Goal: Information Seeking & Learning: Learn about a topic

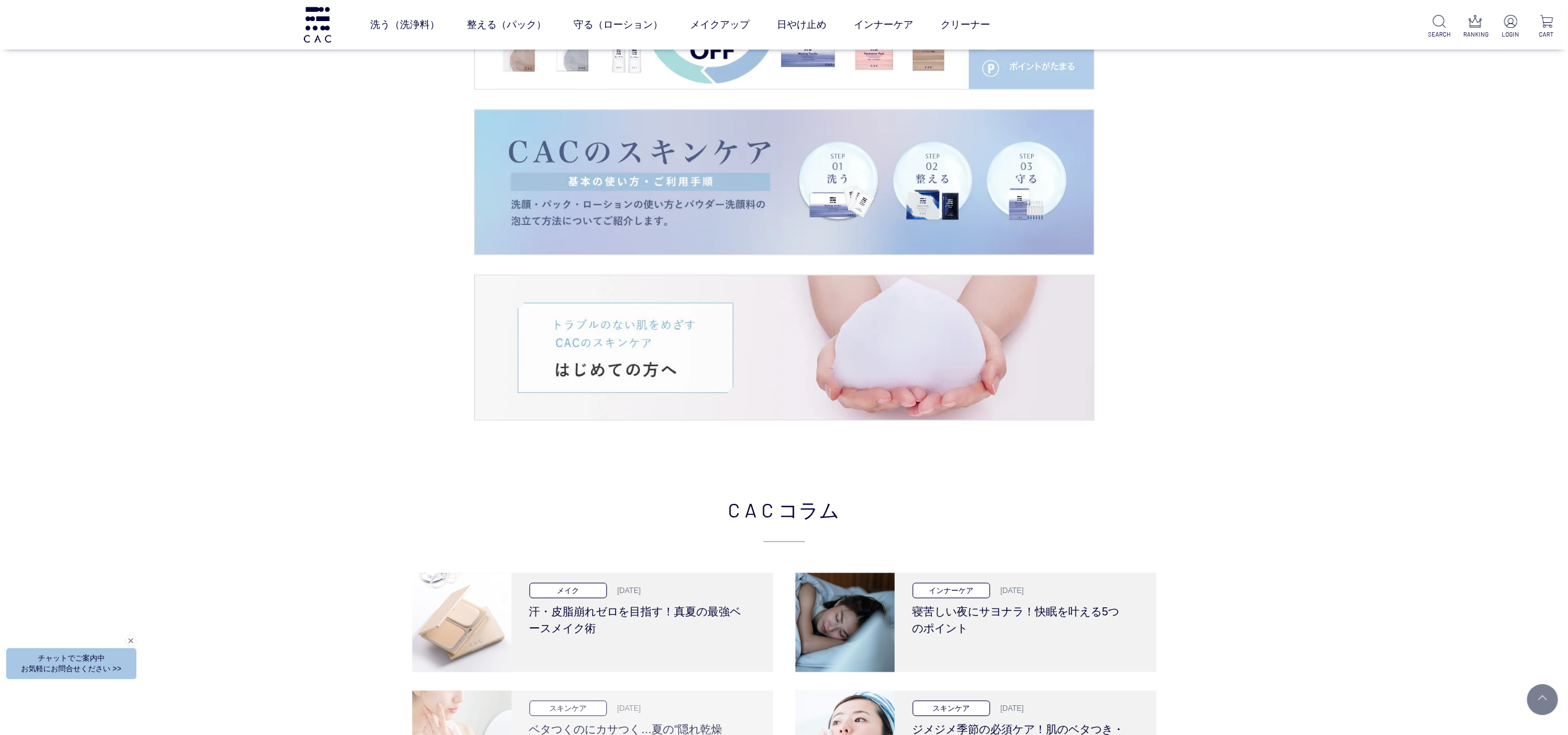
scroll to position [2852, 0]
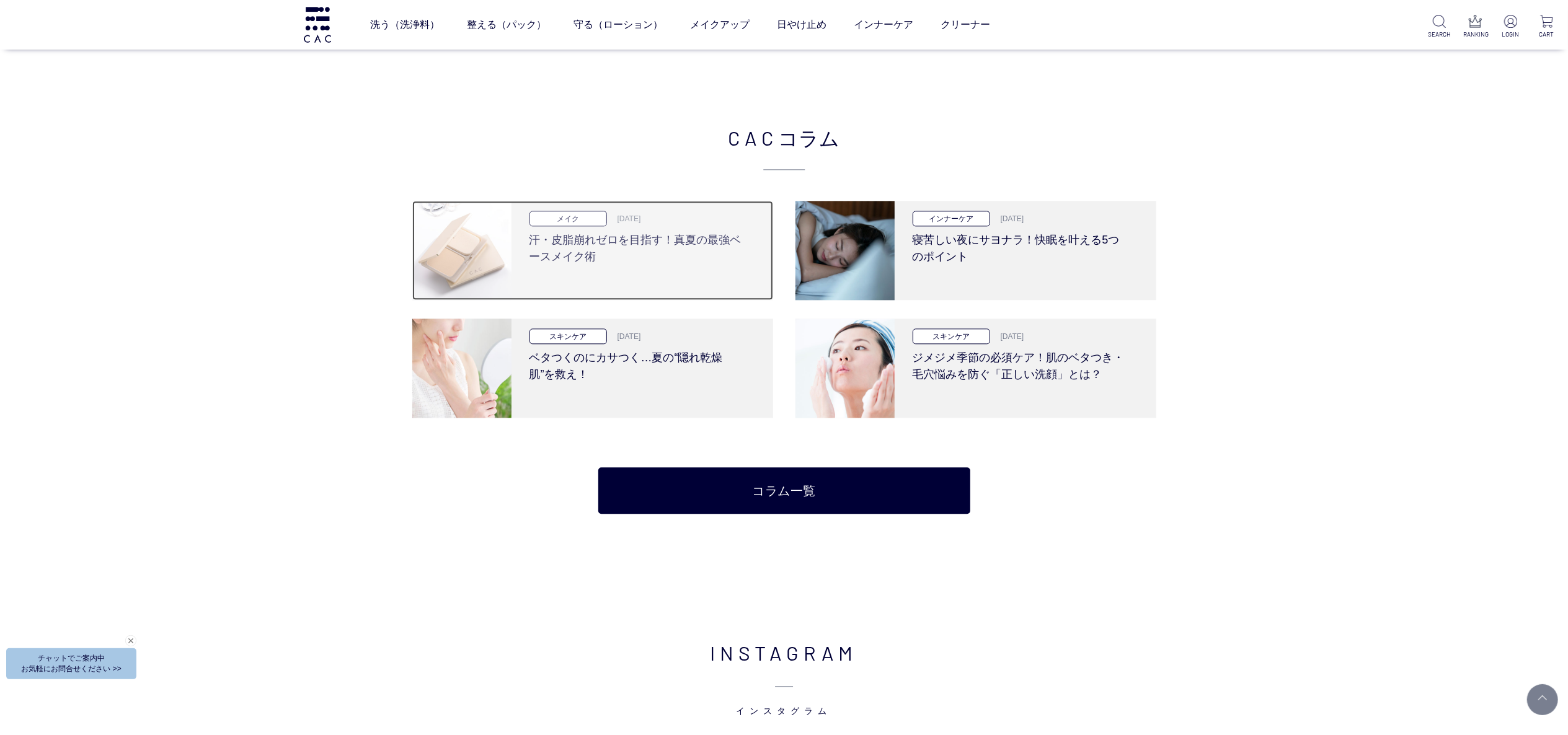
click at [652, 259] on h3 "汗・皮脂崩れゼロを目指す！真夏の最強ベースメイク術" at bounding box center [638, 246] width 217 height 39
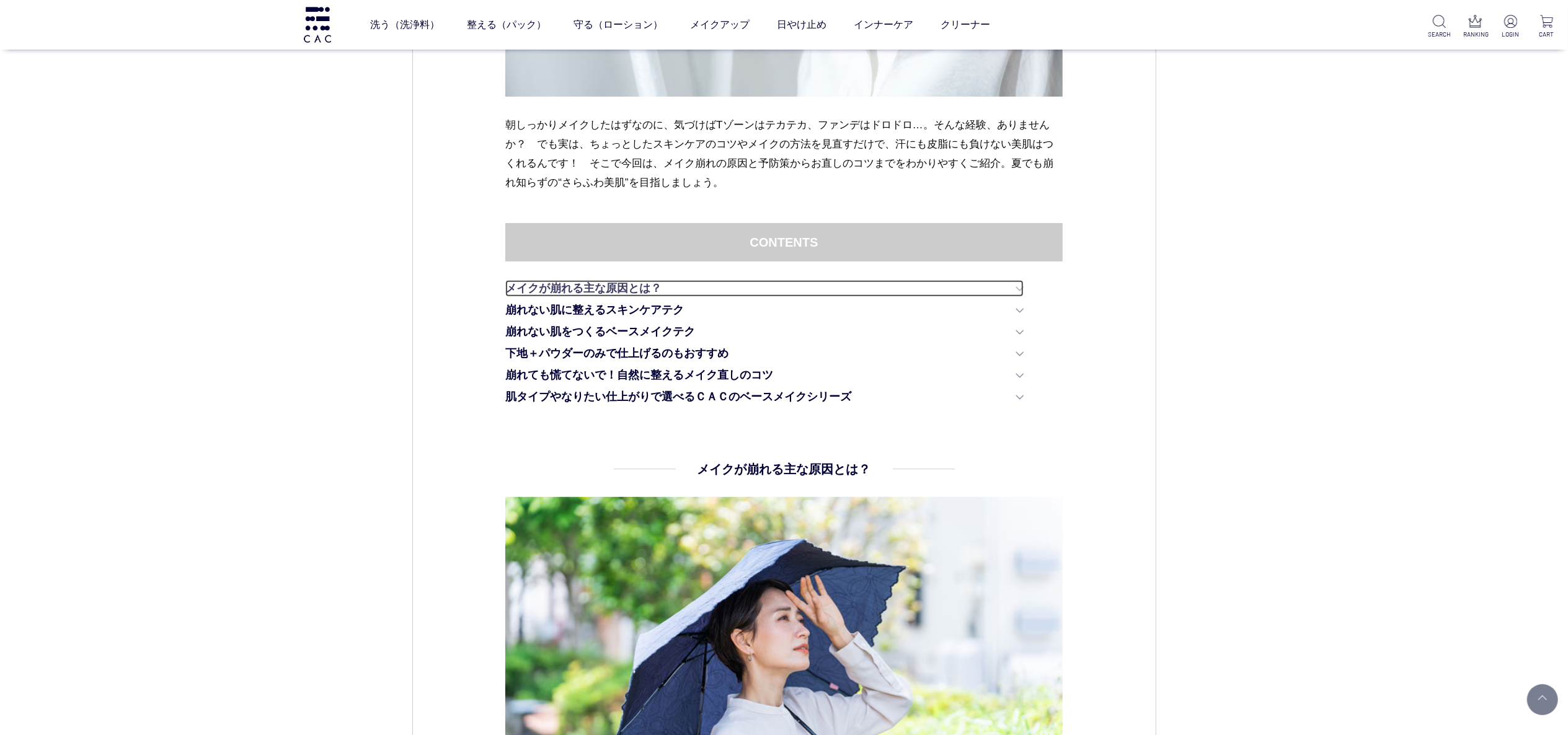
click at [544, 285] on link "メイクが崩れる主な原因とは？" at bounding box center [764, 288] width 518 height 17
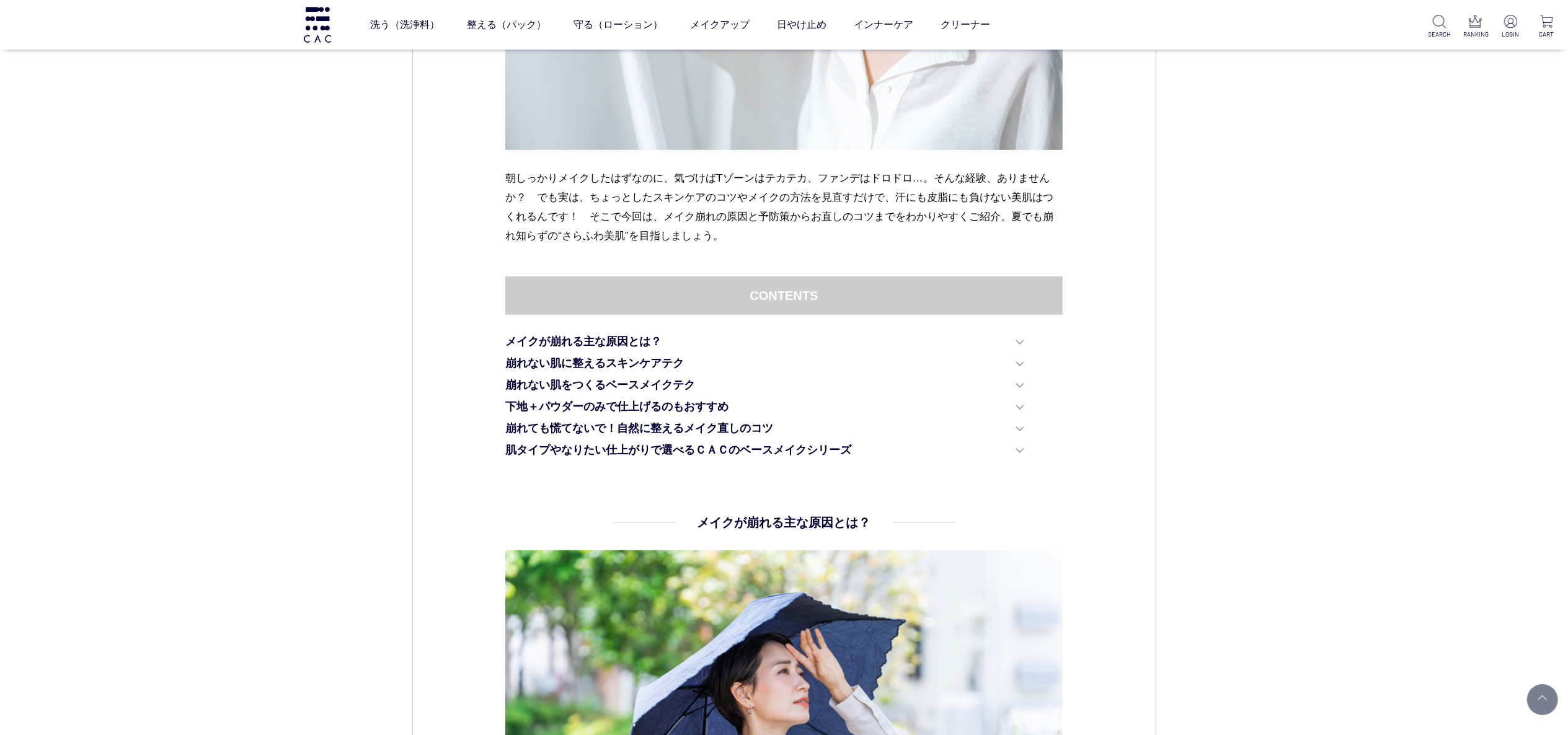
scroll to position [407, 0]
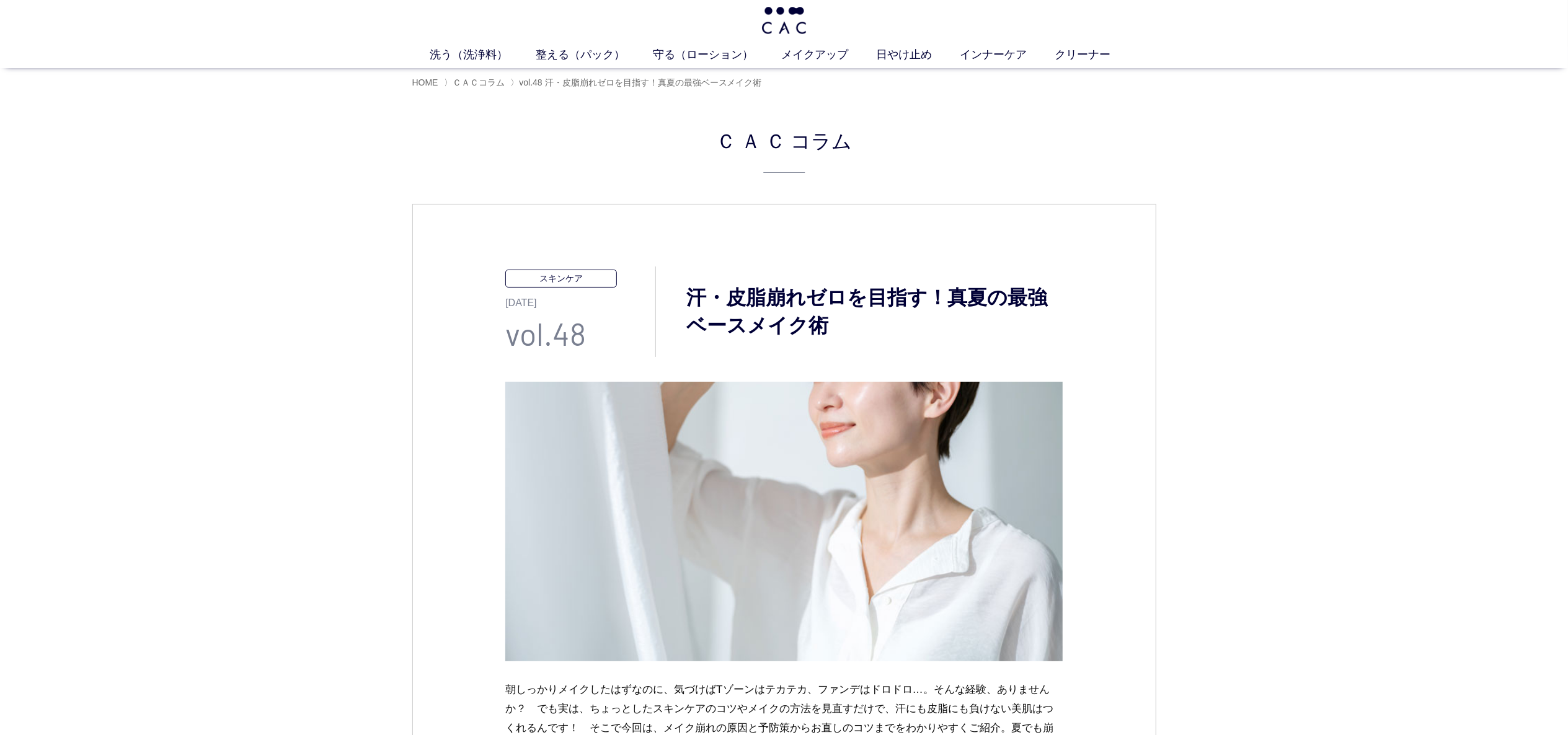
scroll to position [0, 0]
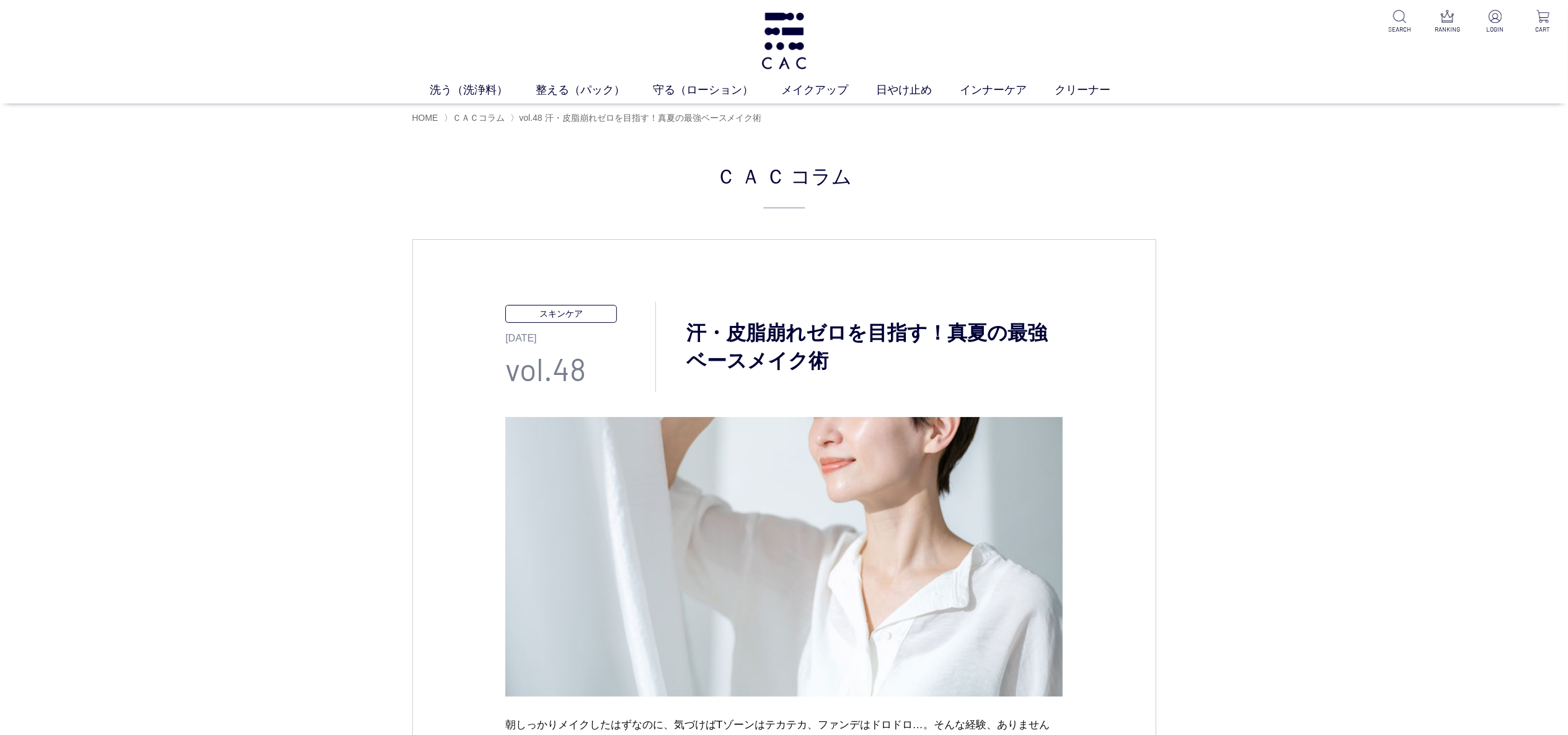
click at [687, 329] on h3 "汗・皮脂崩れゼロを目指す！真夏の最強ベースメイク術" at bounding box center [860, 347] width 407 height 56
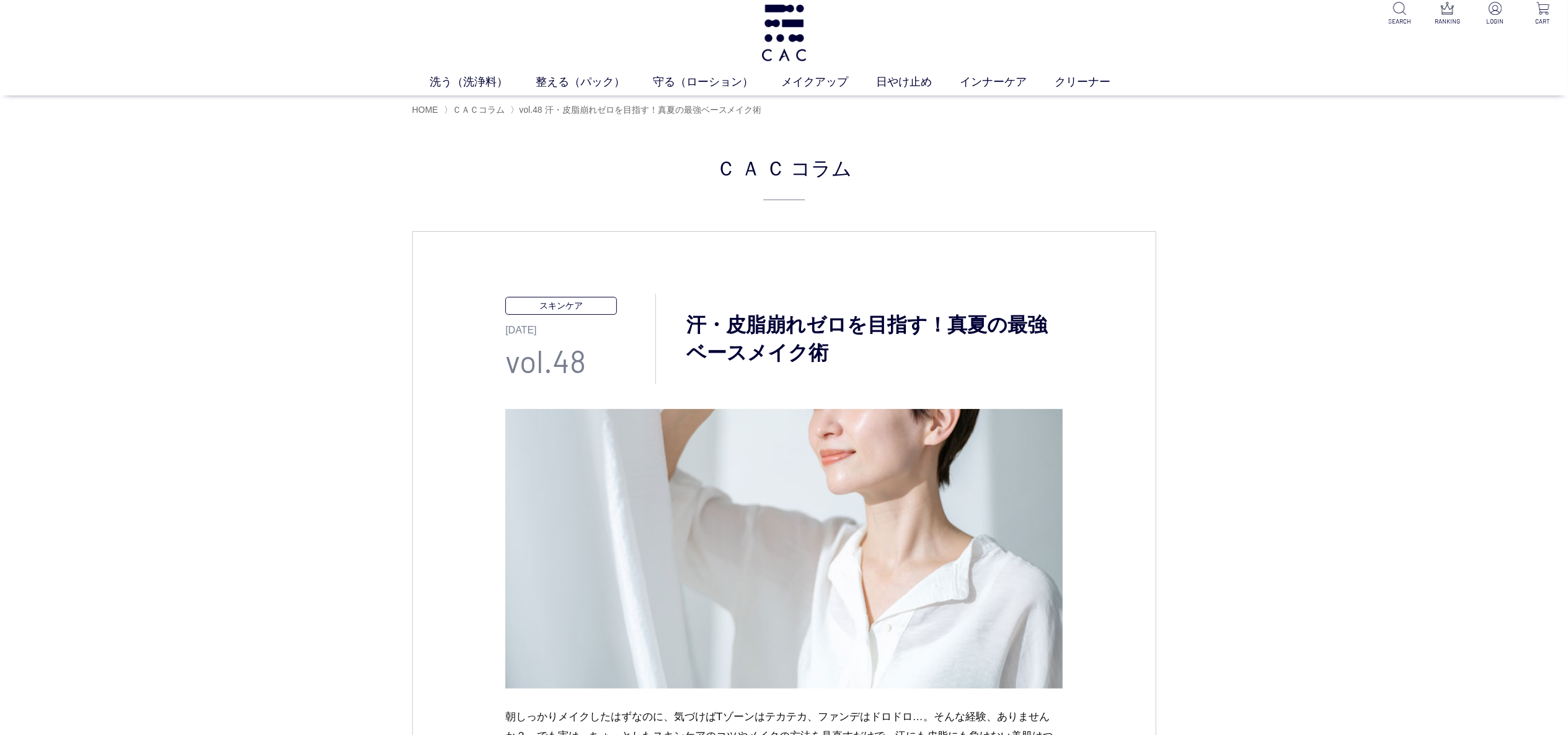
scroll to position [620, 0]
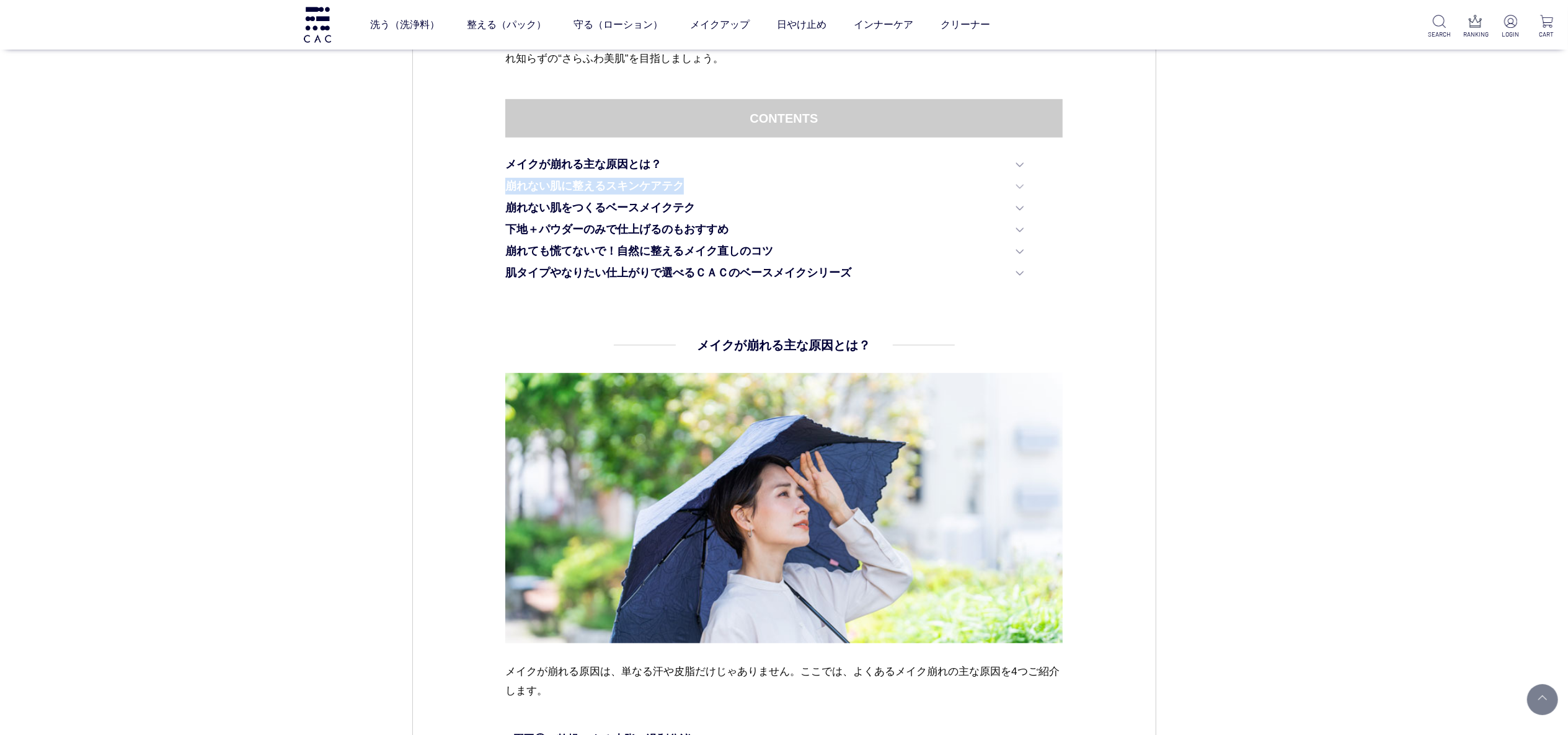
drag, startPoint x: 494, startPoint y: 182, endPoint x: 703, endPoint y: 181, distance: 209.0
copy link "崩れない肌に整えるスキンケアテク"
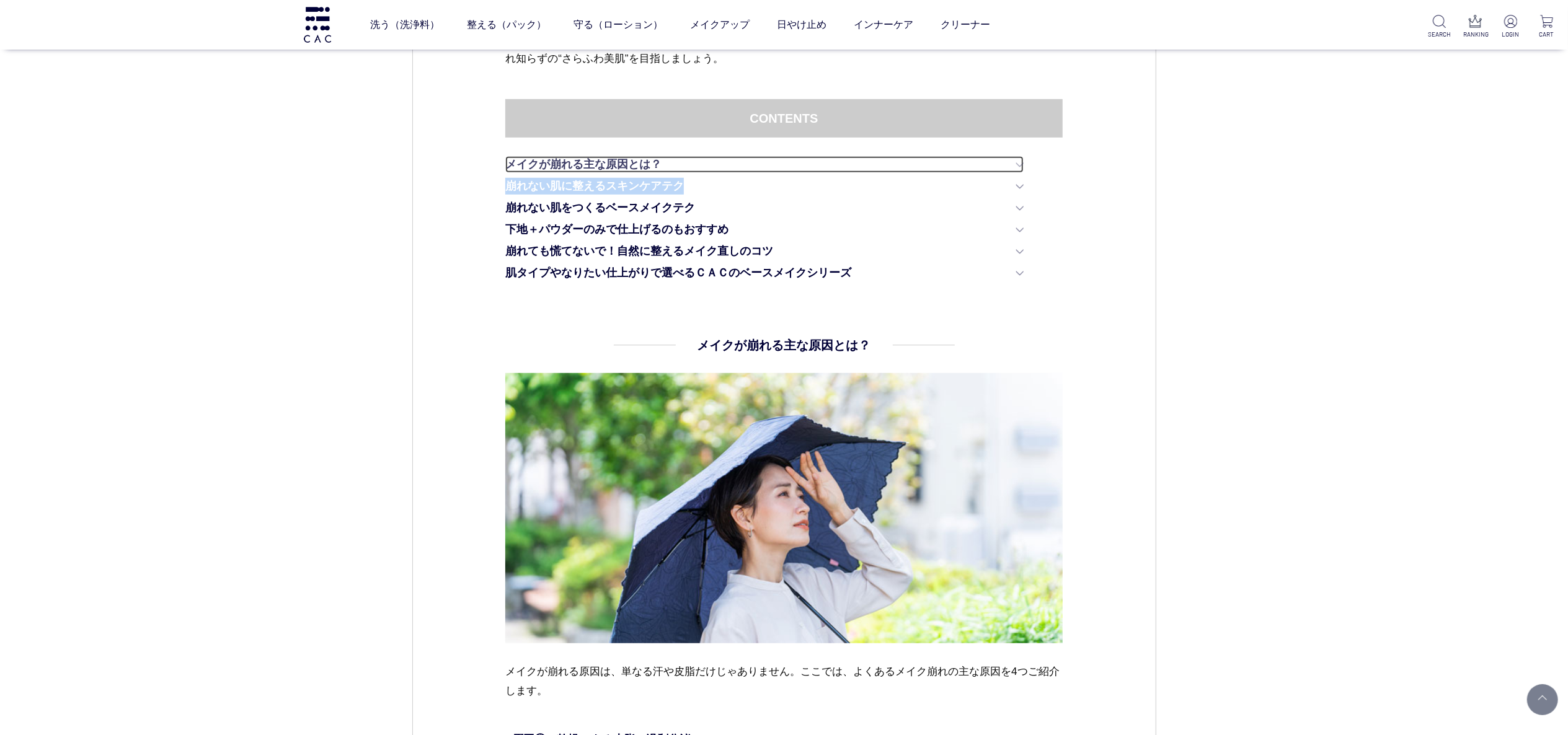
click at [623, 161] on link "メイクが崩れる主な原因とは？" at bounding box center [764, 165] width 518 height 17
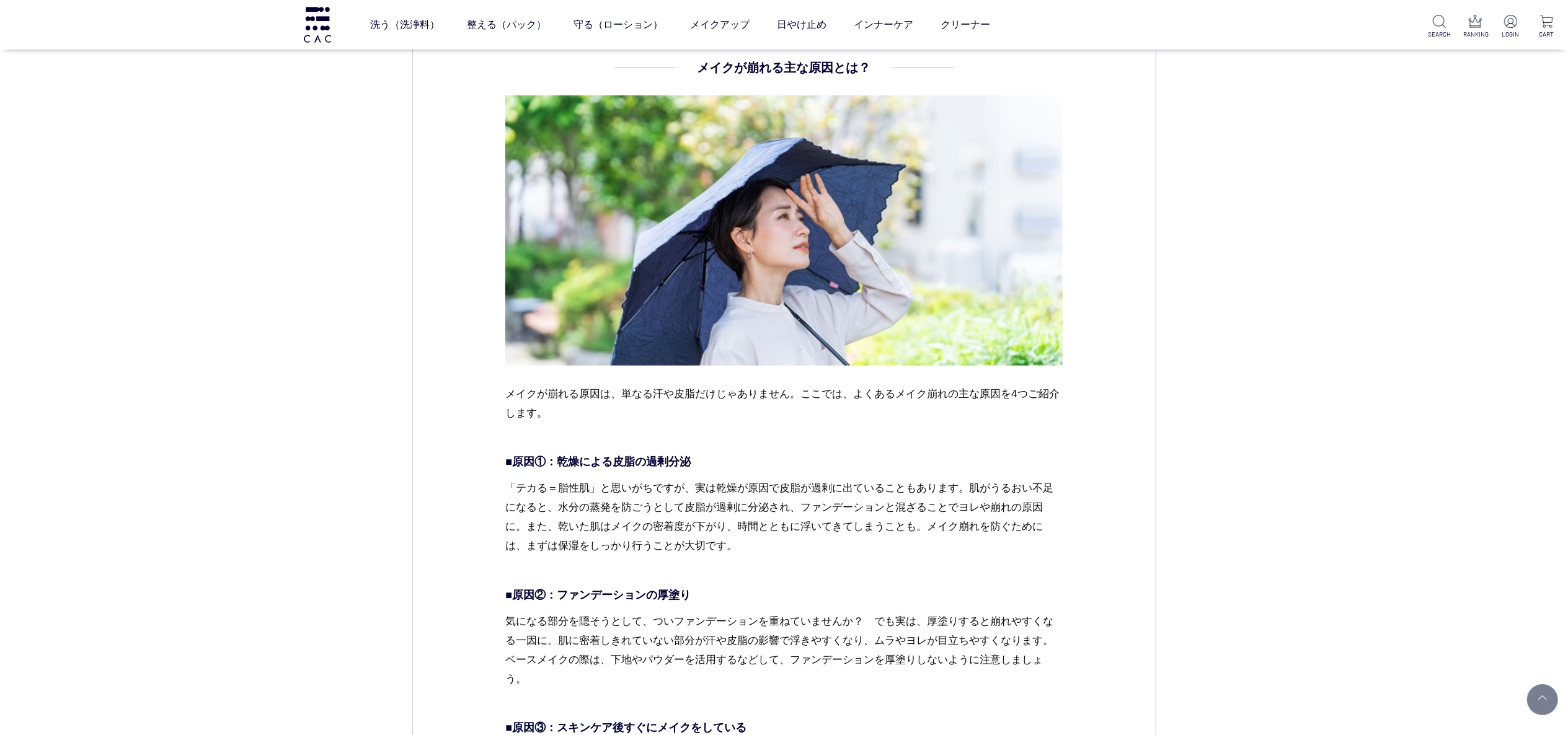
scroll to position [903, 0]
